Goal: Information Seeking & Learning: Learn about a topic

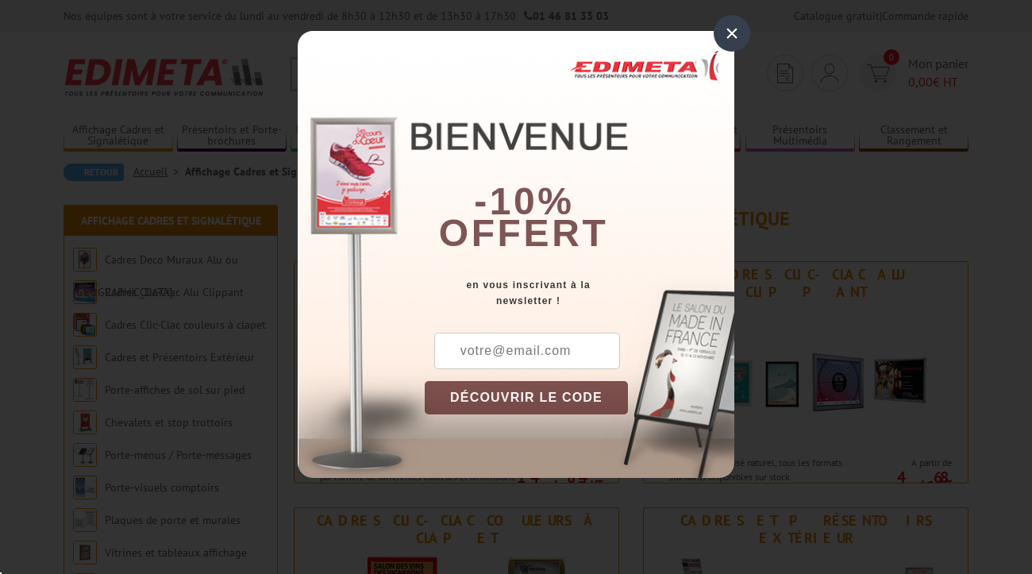
click at [744, 30] on div "×" at bounding box center [732, 33] width 37 height 37
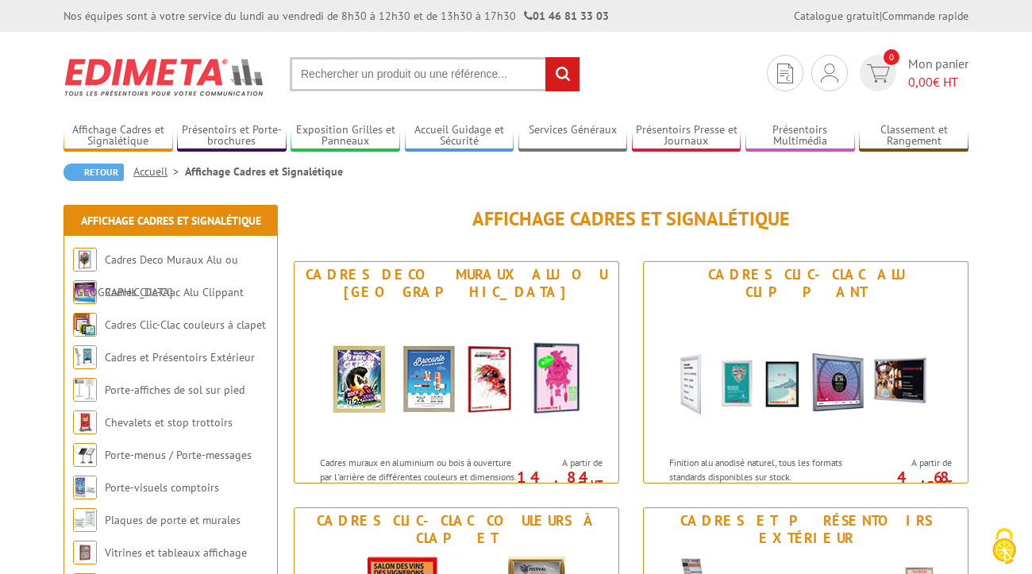
click at [369, 68] on input "text" at bounding box center [435, 74] width 291 height 34
type input "cadre affiche"
click at [562, 74] on input "rechercher" at bounding box center [563, 74] width 34 height 34
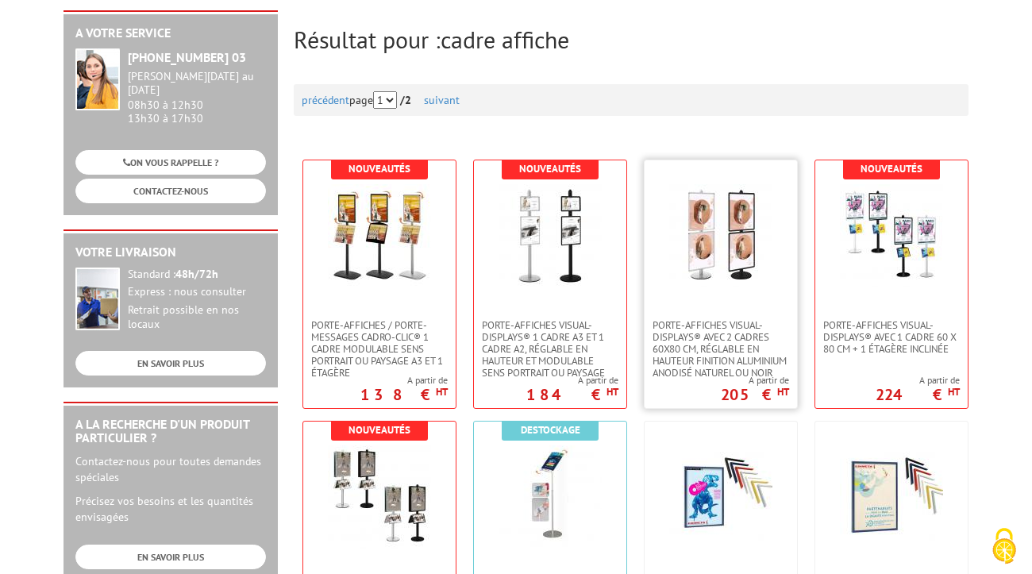
scroll to position [183, 0]
click at [698, 242] on img at bounding box center [721, 234] width 103 height 103
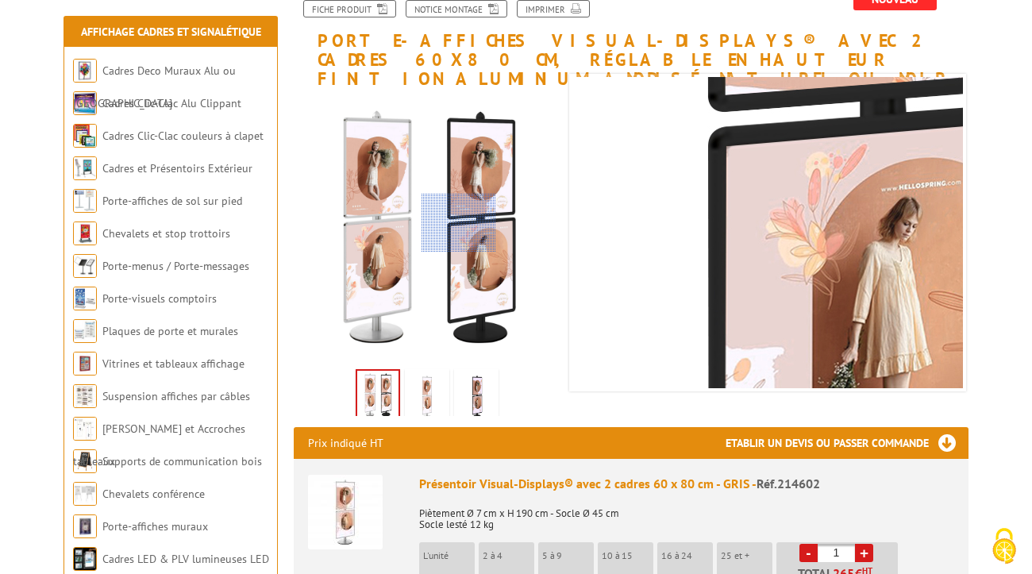
scroll to position [230, 0]
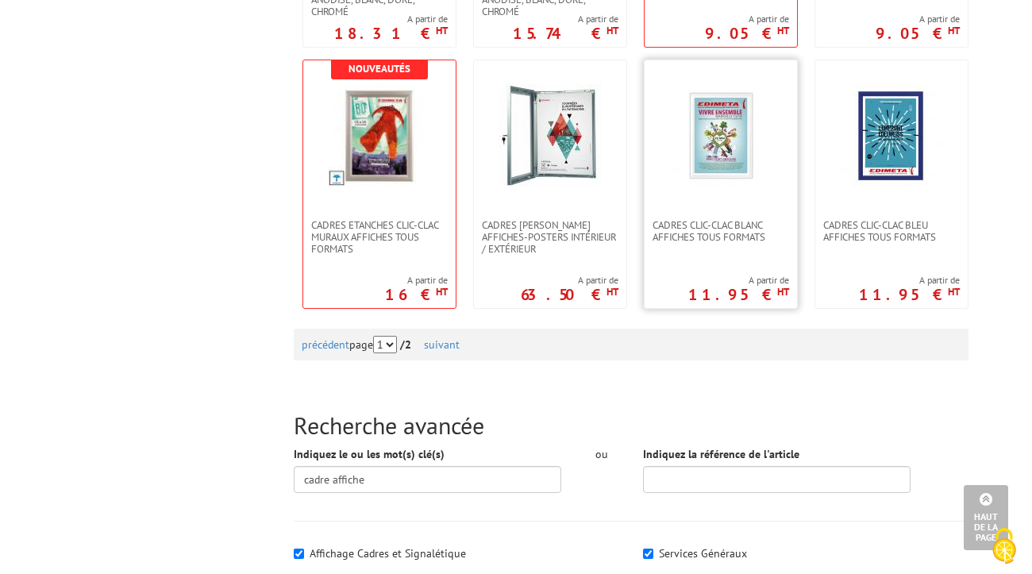
scroll to position [1591, 0]
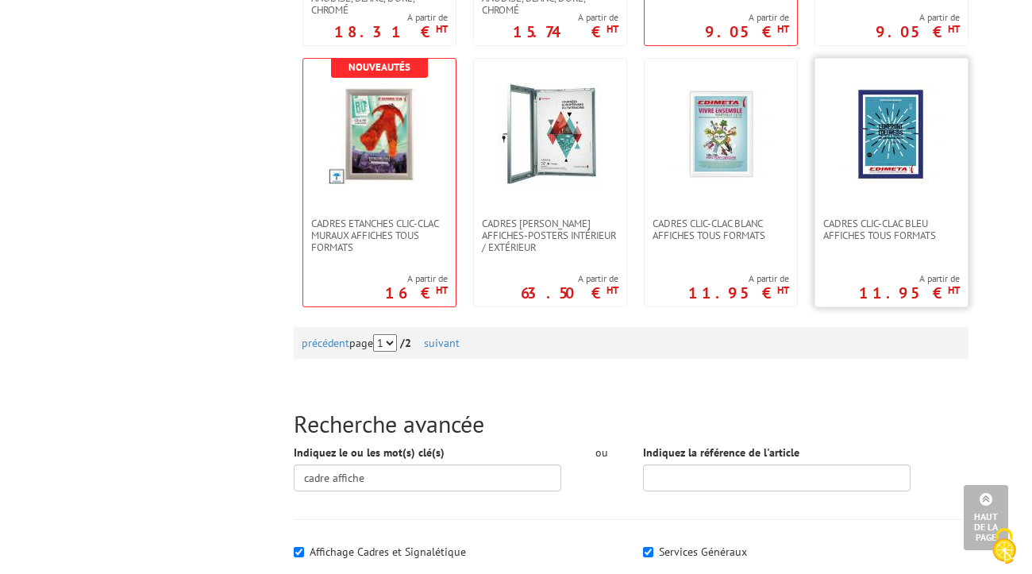
click at [873, 164] on img at bounding box center [891, 134] width 103 height 103
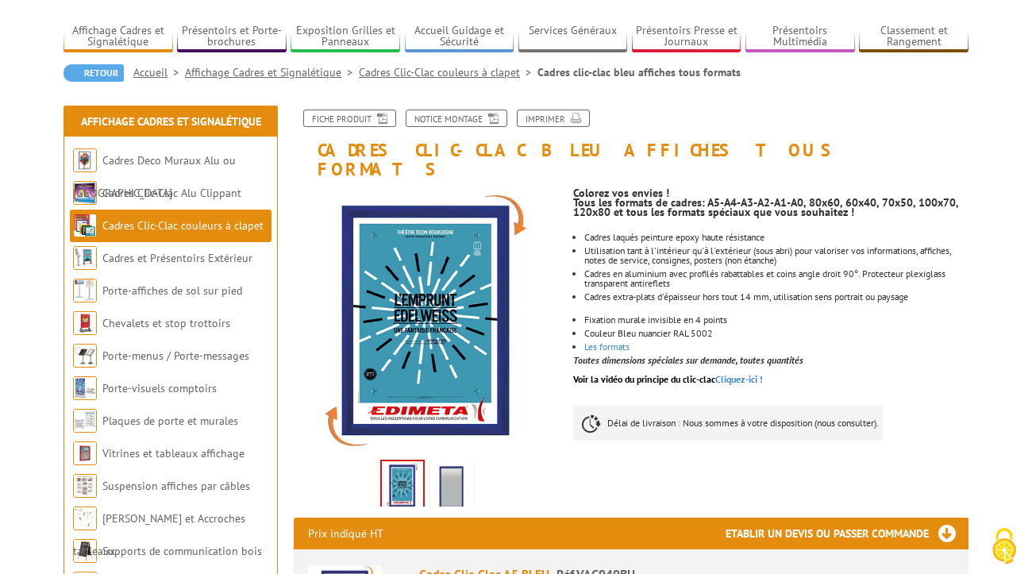
scroll to position [161, 0]
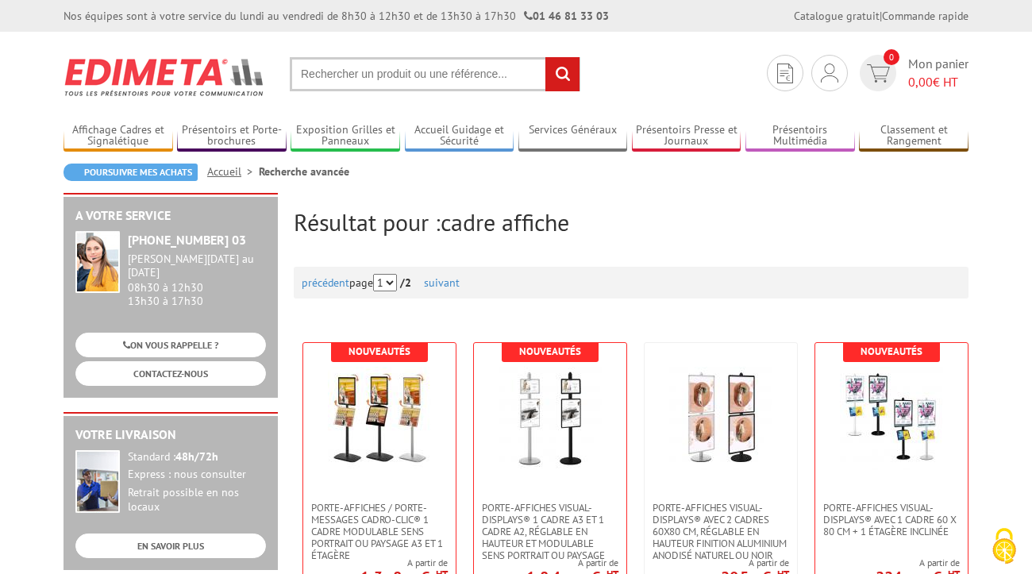
click at [351, 76] on input "text" at bounding box center [435, 74] width 291 height 34
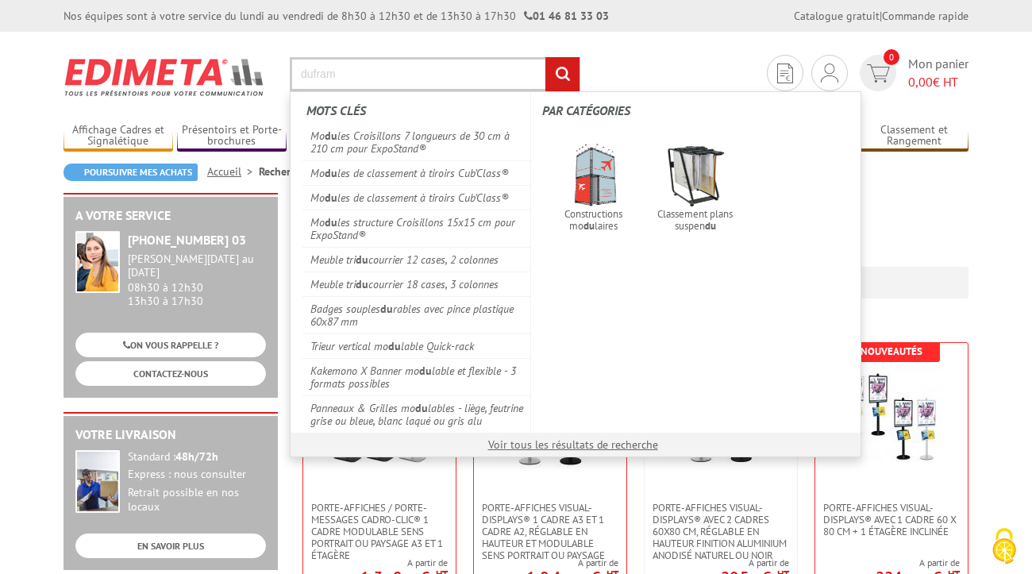
type input "dufram"
click at [562, 74] on input "rechercher" at bounding box center [563, 74] width 34 height 34
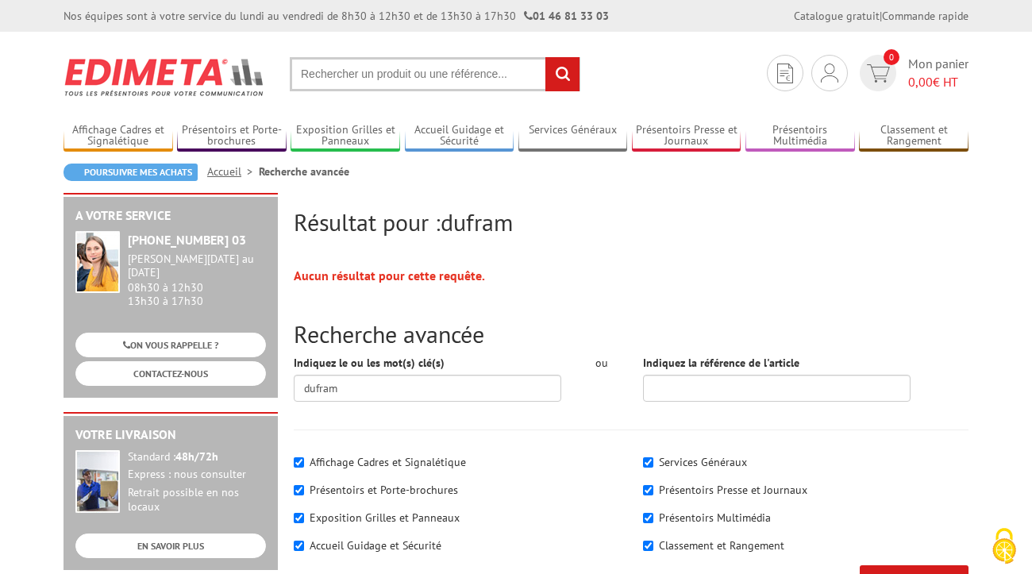
click at [382, 79] on input "text" at bounding box center [435, 74] width 291 height 34
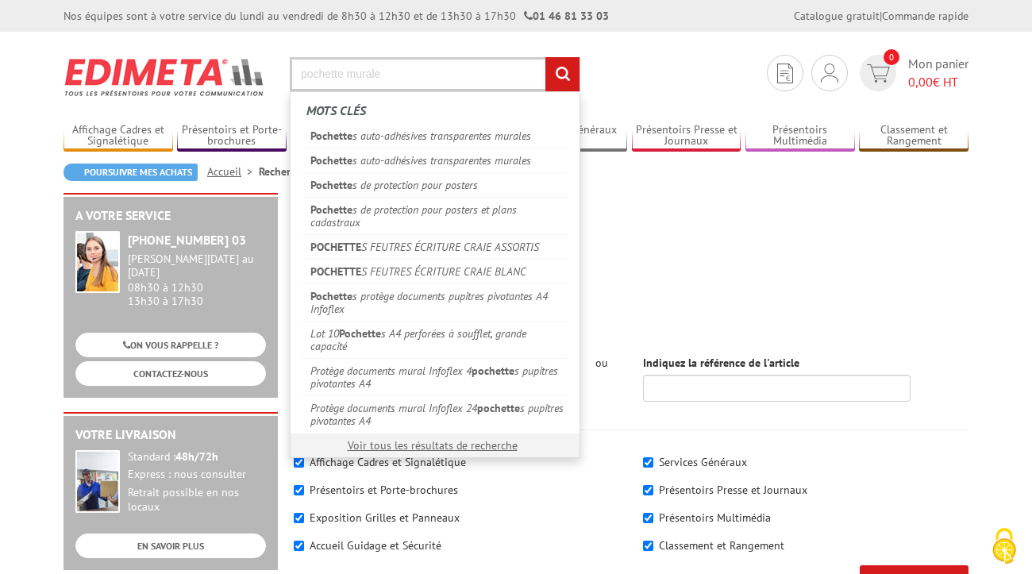
type input "pochette murale"
click at [562, 74] on input "rechercher" at bounding box center [563, 74] width 34 height 34
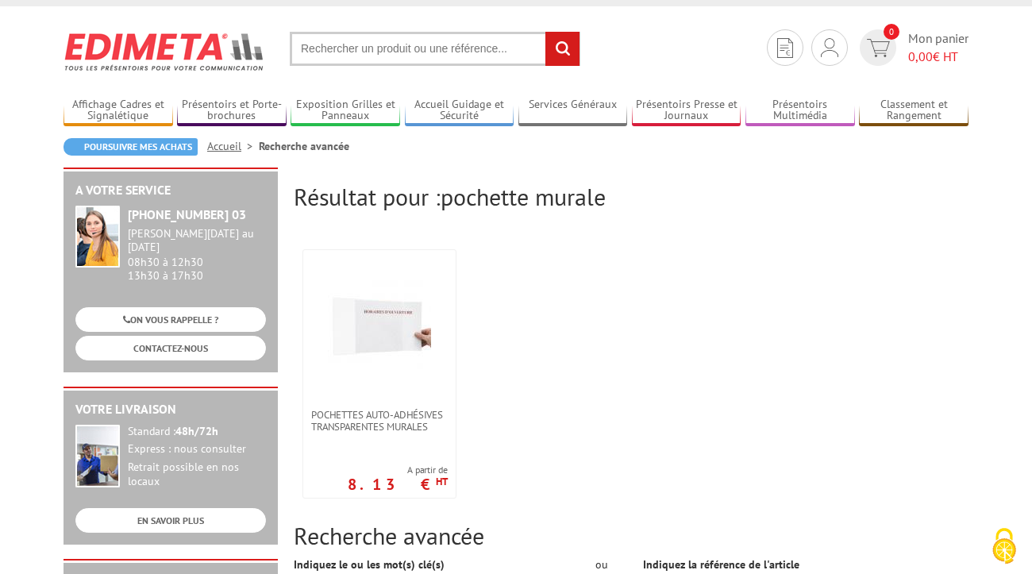
scroll to position [34, 0]
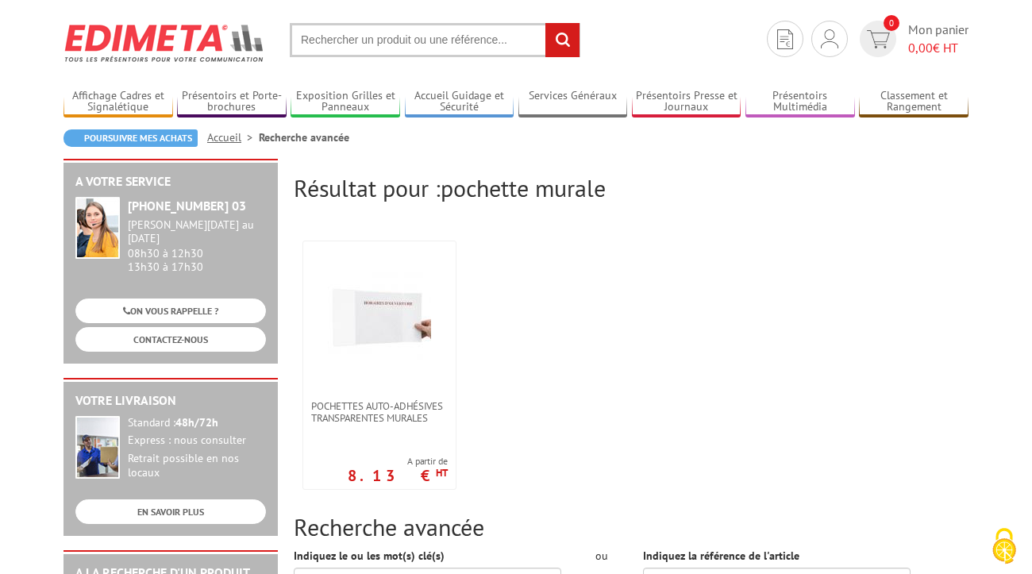
click at [153, 41] on img at bounding box center [165, 43] width 203 height 59
